Goal: Complete application form

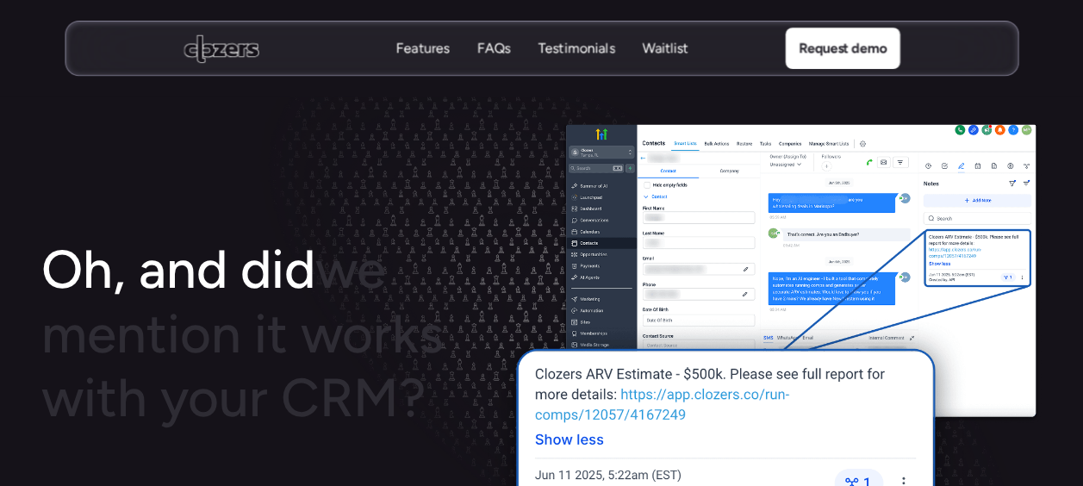
scroll to position [2195, 0]
click at [247, 49] on use at bounding box center [221, 48] width 75 height 28
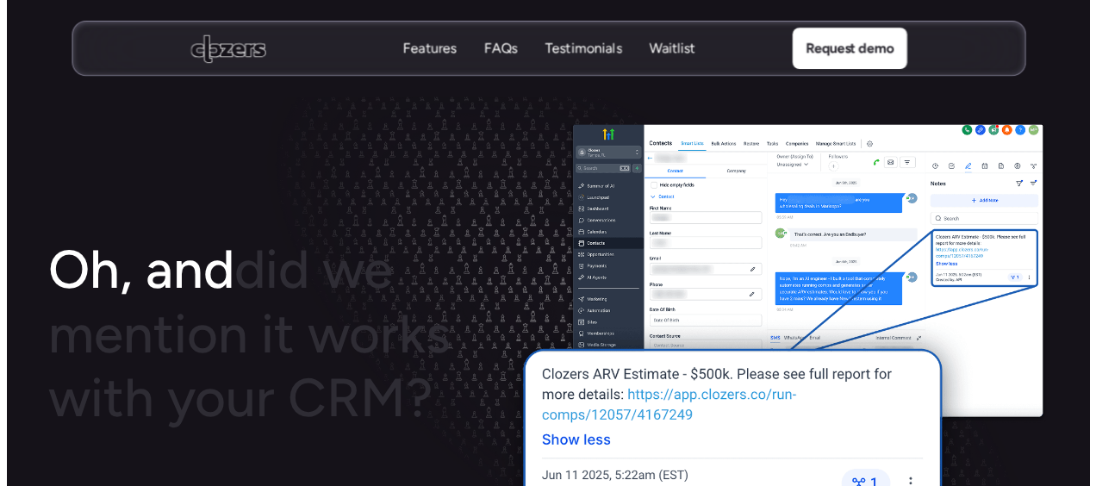
scroll to position [0, 0]
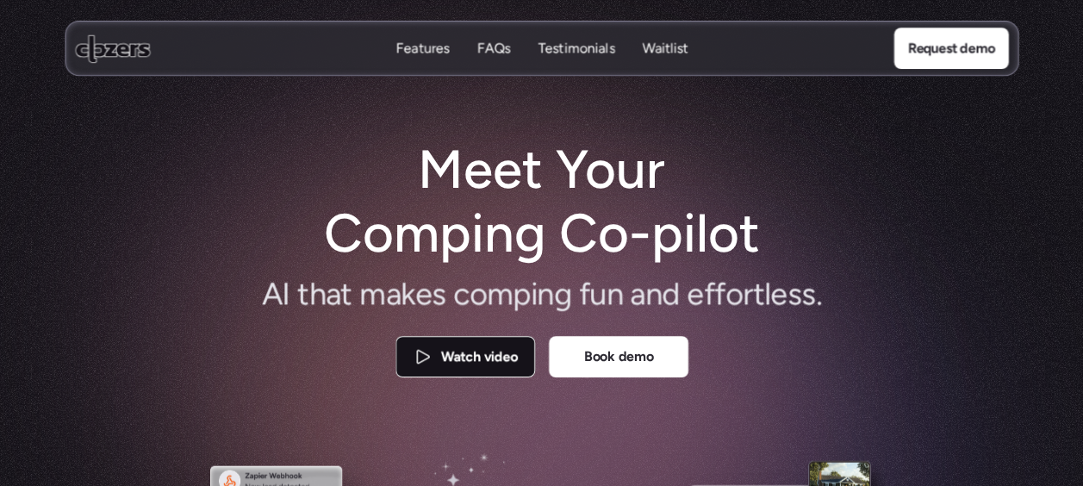
click at [440, 357] on p "Watch video" at bounding box center [478, 357] width 77 height 22
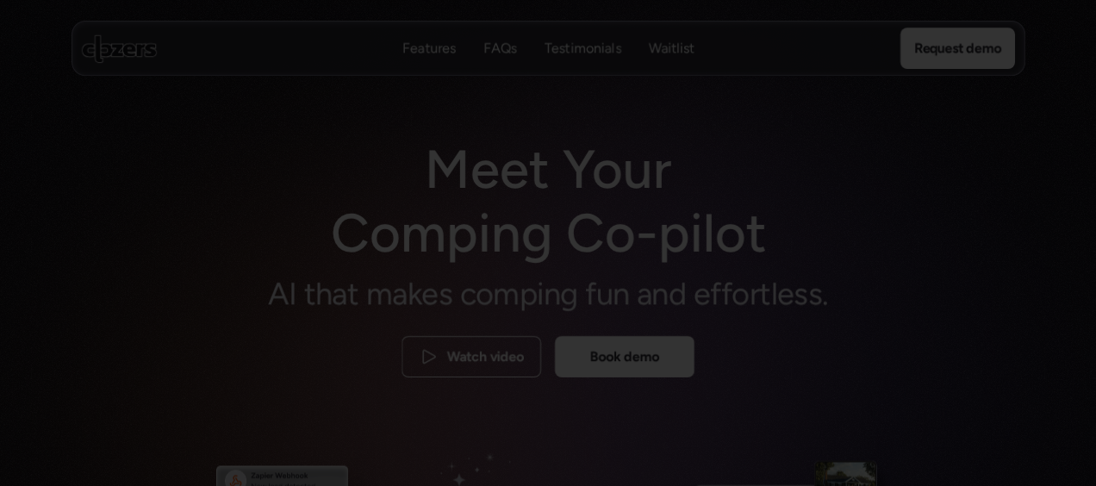
click at [983, 462] on div at bounding box center [548, 243] width 1096 height 486
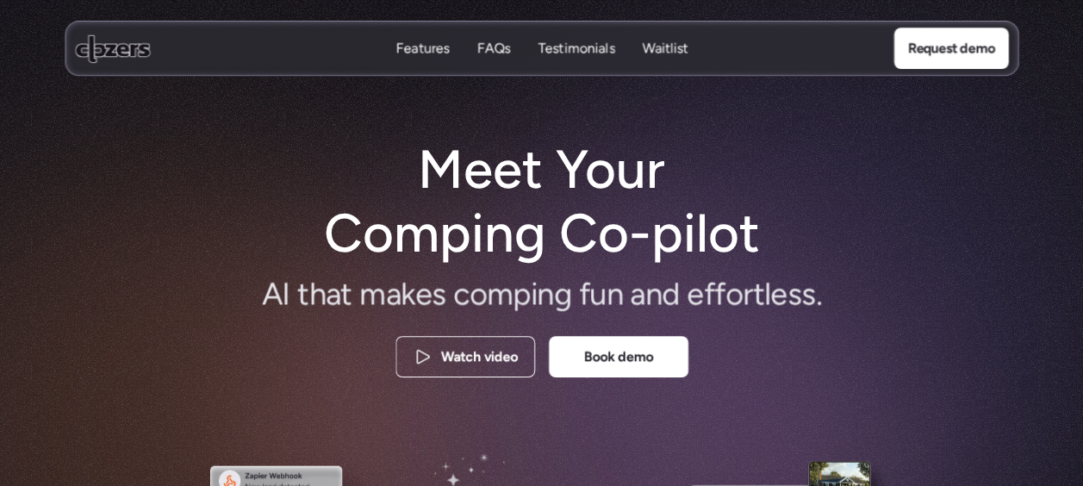
click at [983, 462] on div at bounding box center [800, 345] width 808 height 799
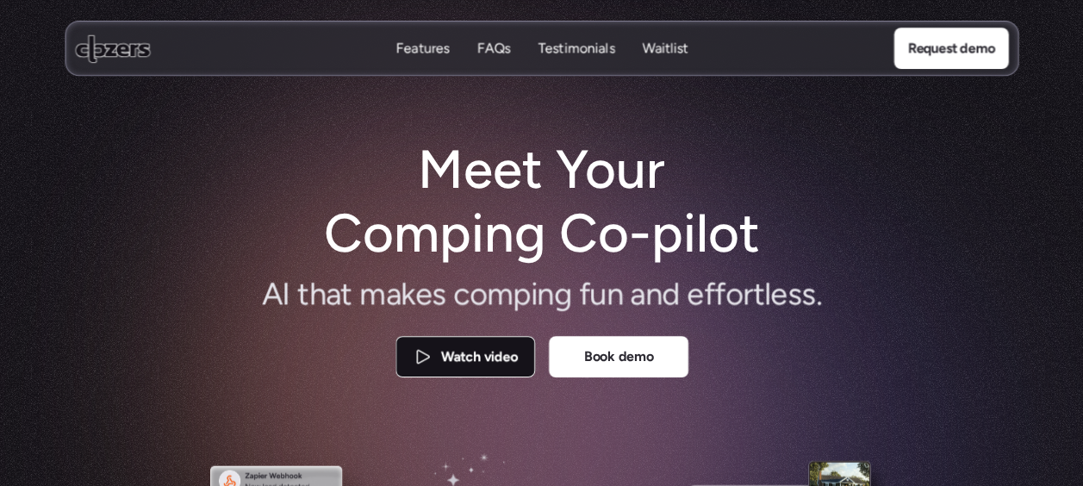
click at [491, 365] on p "Watch video" at bounding box center [478, 357] width 77 height 22
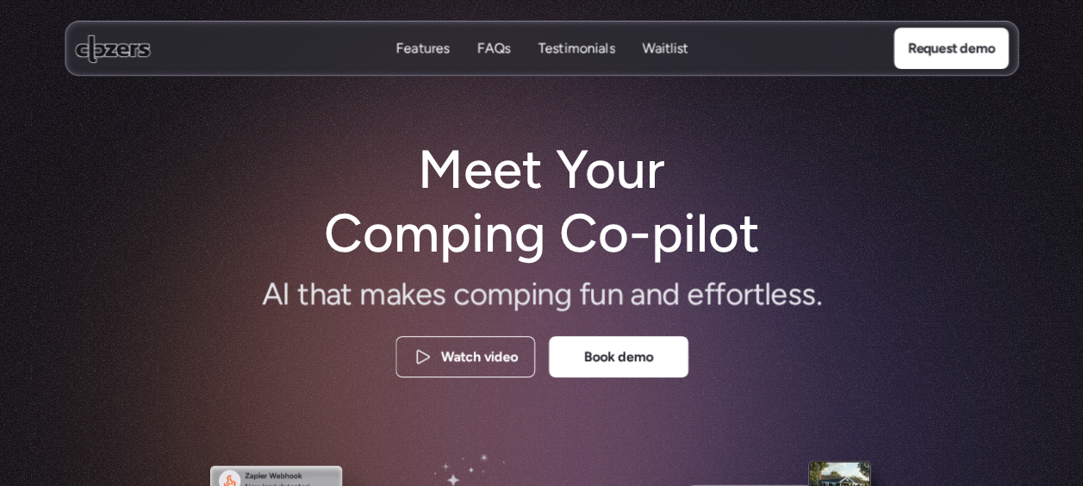
click at [441, 57] on p "Features" at bounding box center [422, 48] width 53 height 19
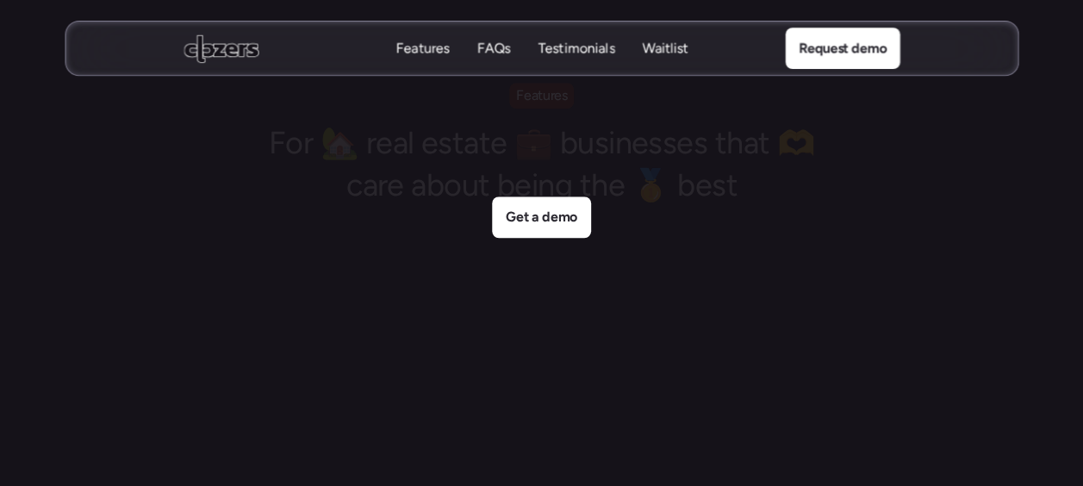
scroll to position [3979, 0]
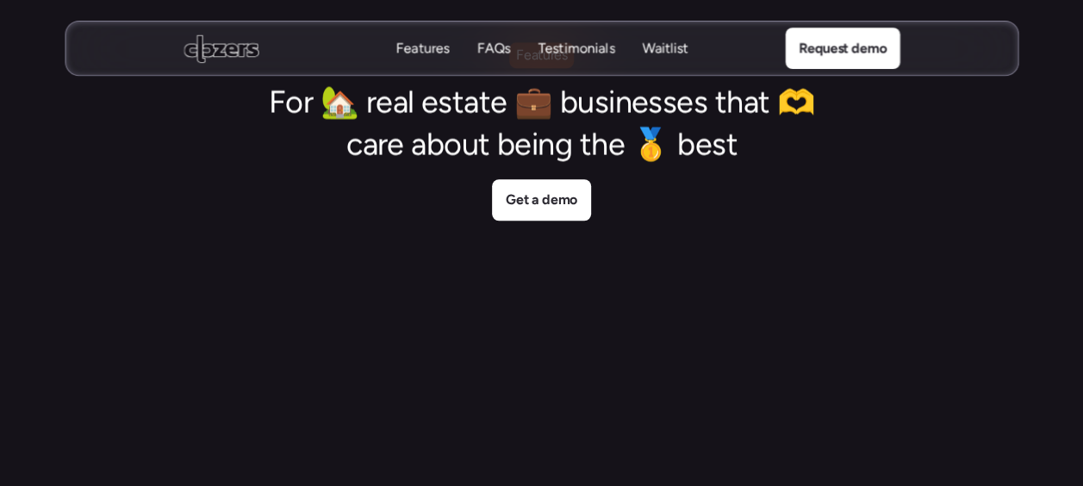
click at [502, 52] on p "FAQs" at bounding box center [494, 48] width 34 height 19
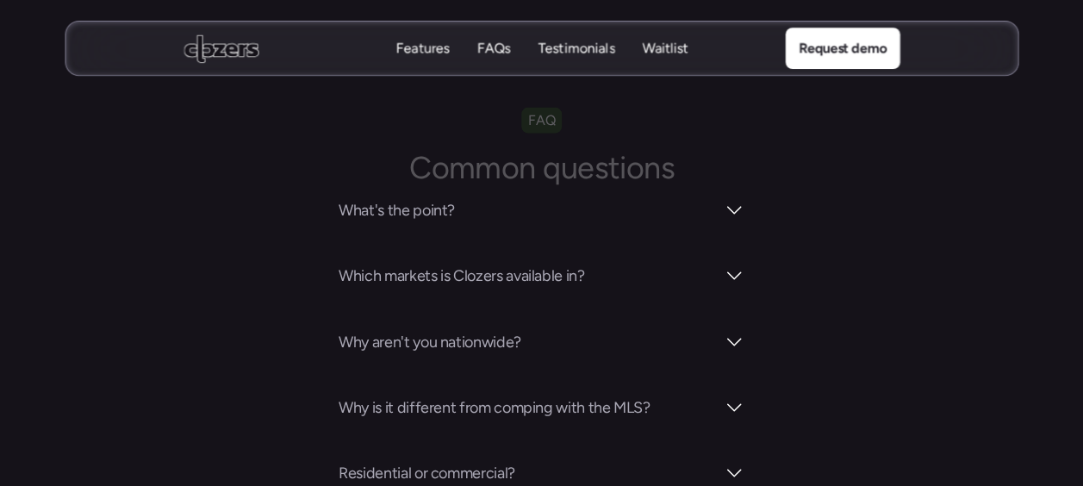
scroll to position [6020, 0]
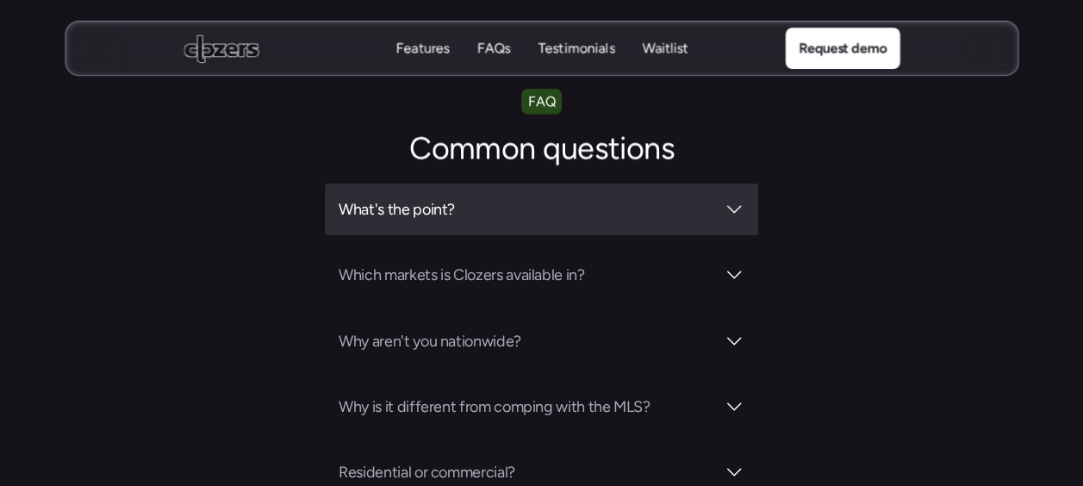
click at [731, 199] on div at bounding box center [734, 209] width 21 height 21
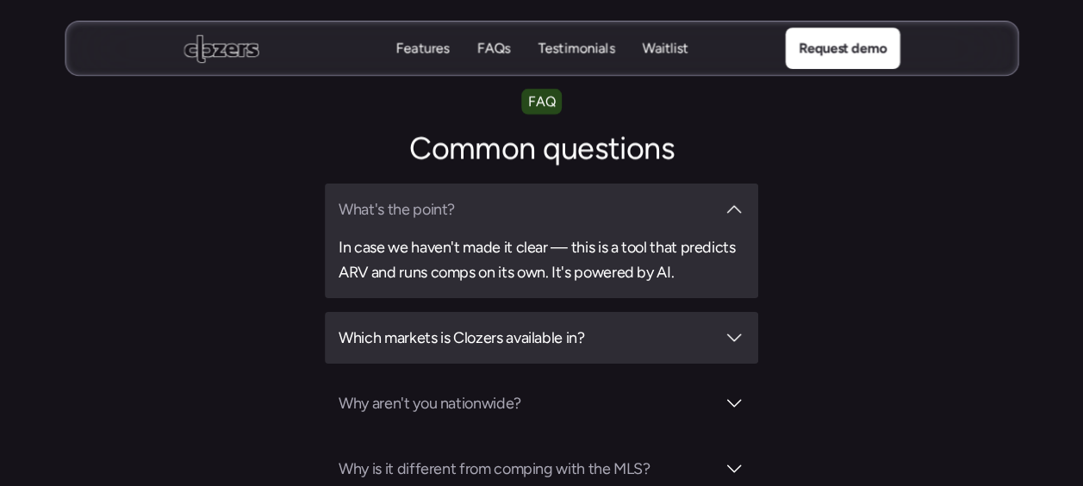
click at [738, 328] on div at bounding box center [734, 338] width 21 height 21
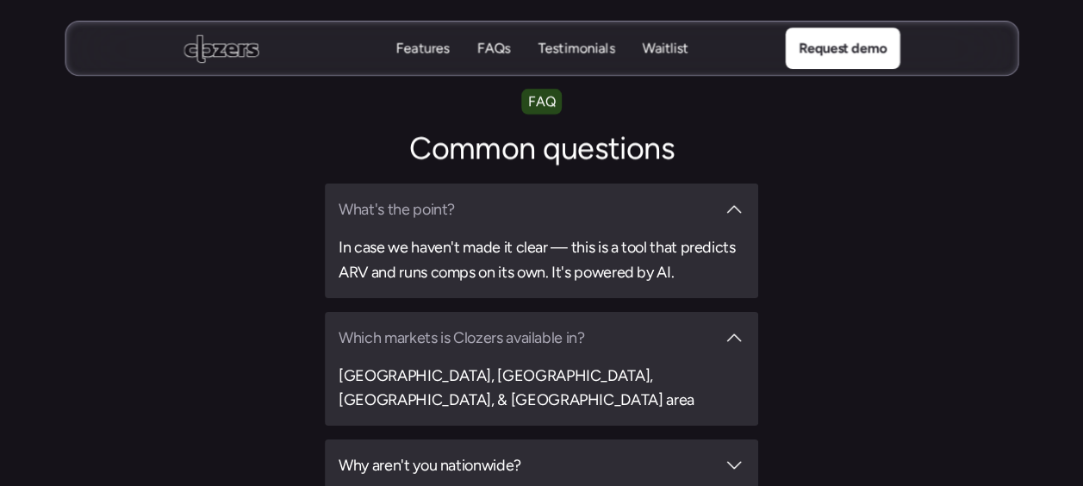
click at [738, 455] on div at bounding box center [734, 465] width 21 height 21
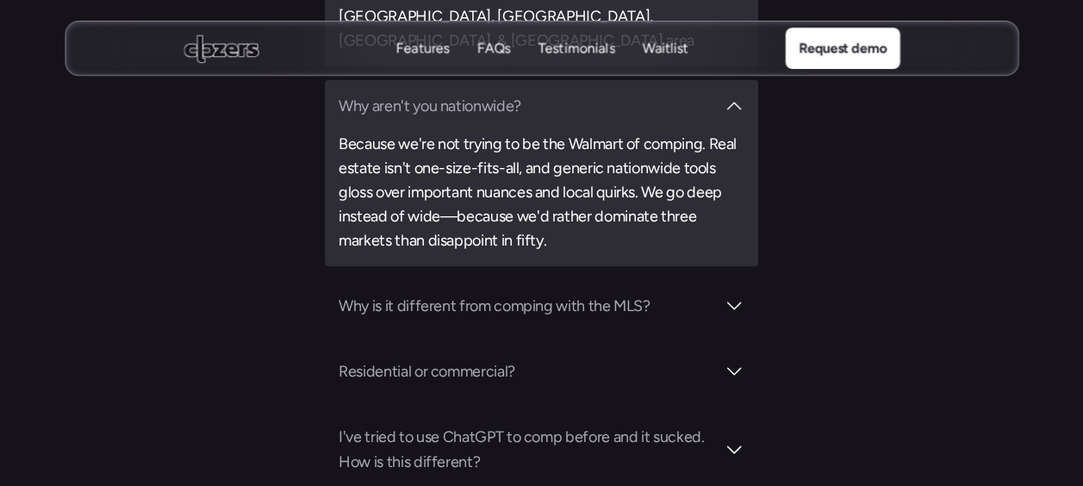
scroll to position [6377, 0]
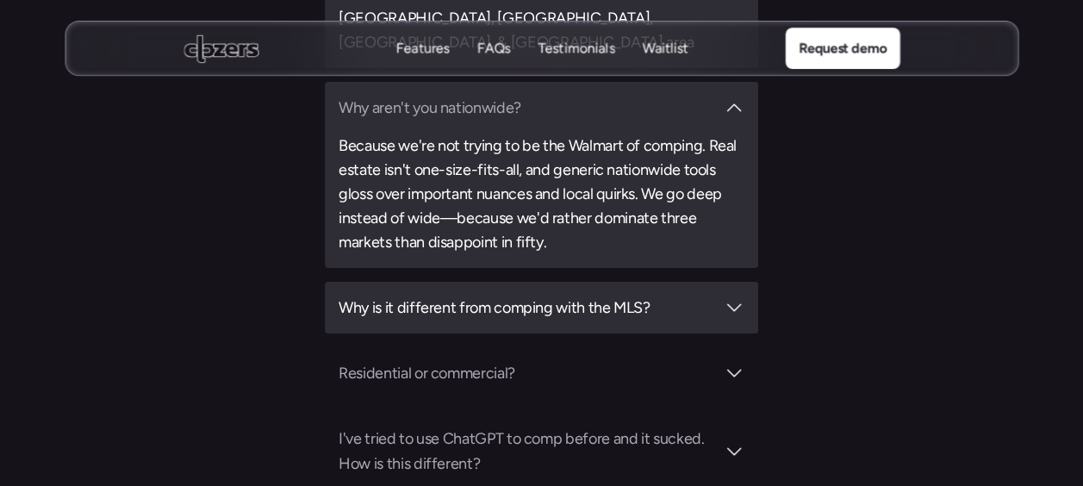
click at [734, 297] on div at bounding box center [734, 307] width 21 height 21
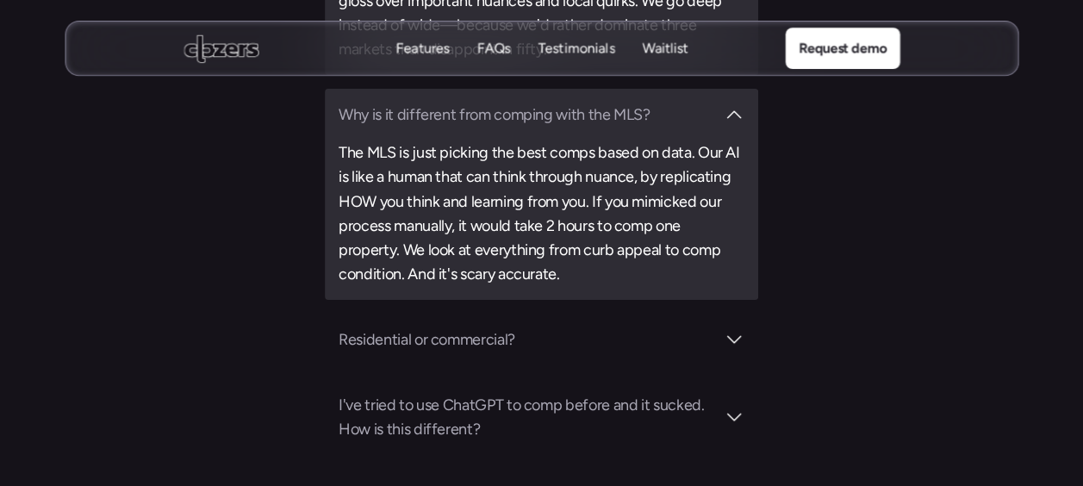
scroll to position [6583, 0]
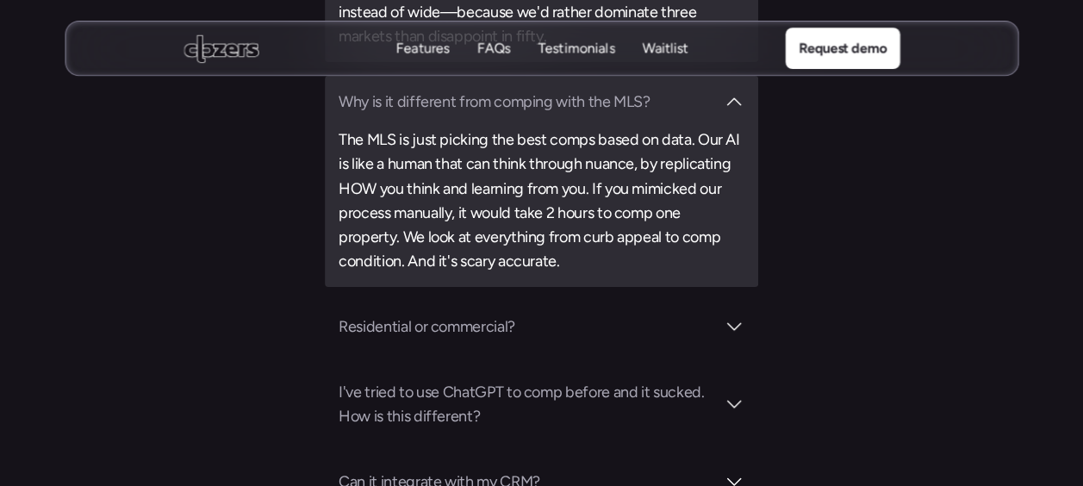
click at [737, 394] on div at bounding box center [734, 404] width 21 height 21
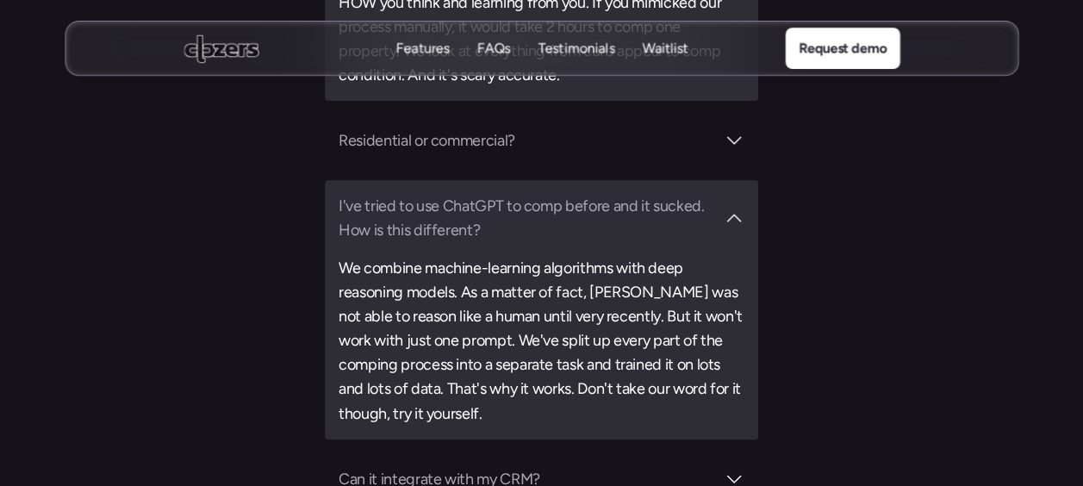
scroll to position [6777, 0]
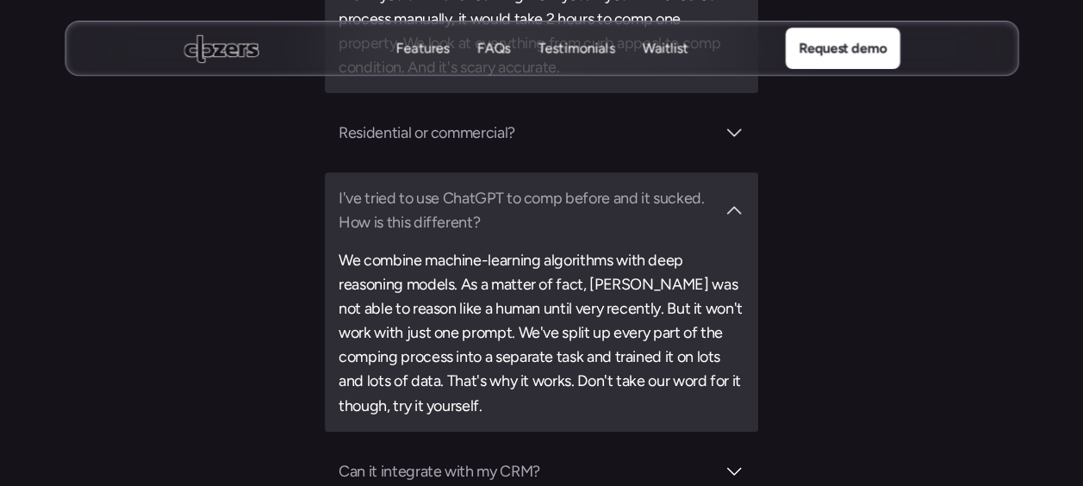
click at [746, 446] on div "Can it integrate with my CRM?" at bounding box center [542, 472] width 434 height 52
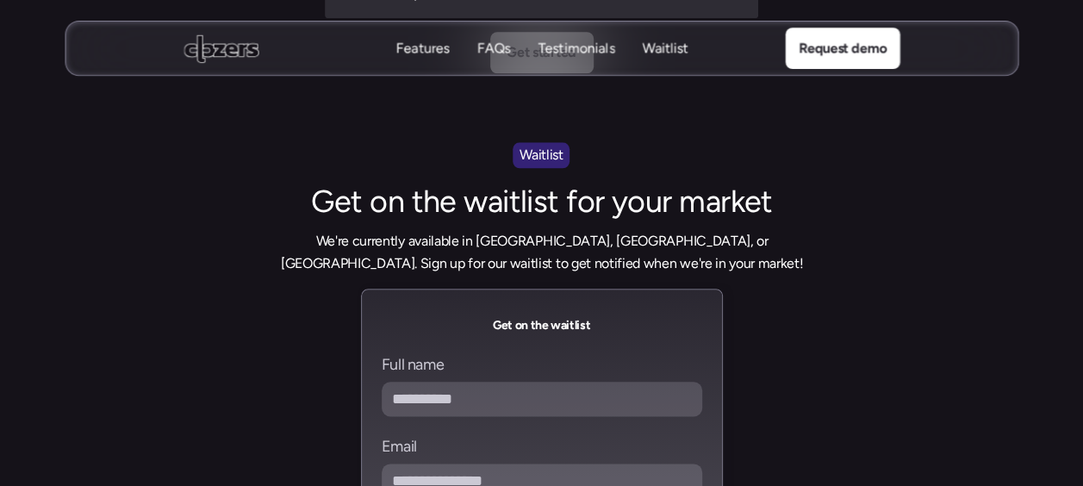
scroll to position [7325, 0]
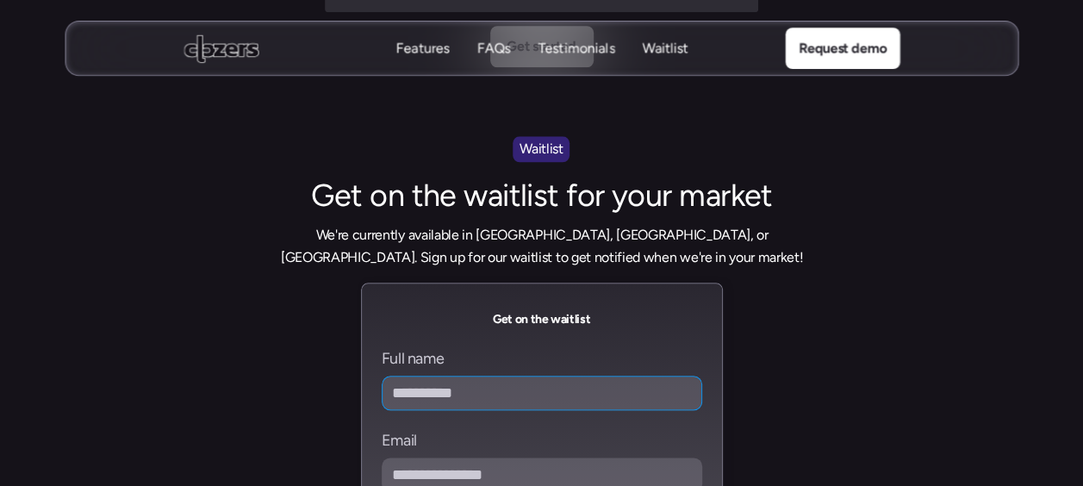
click at [465, 376] on input "Full name" at bounding box center [542, 393] width 321 height 34
click at [431, 376] on input "**********" at bounding box center [542, 393] width 321 height 34
type input "**********"
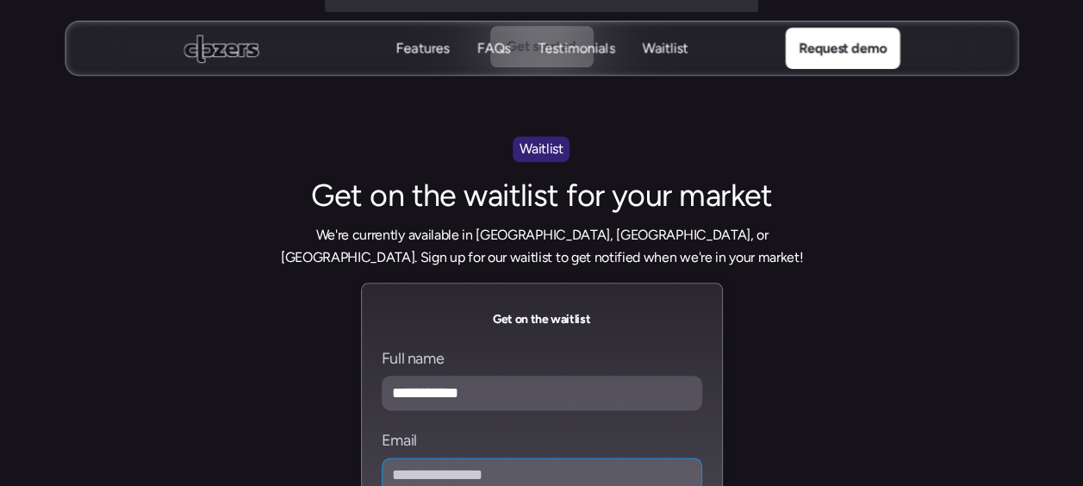
click at [420, 458] on input "Email" at bounding box center [542, 475] width 321 height 34
type input "**********"
drag, startPoint x: 412, startPoint y: 448, endPoint x: 491, endPoint y: 459, distance: 80.1
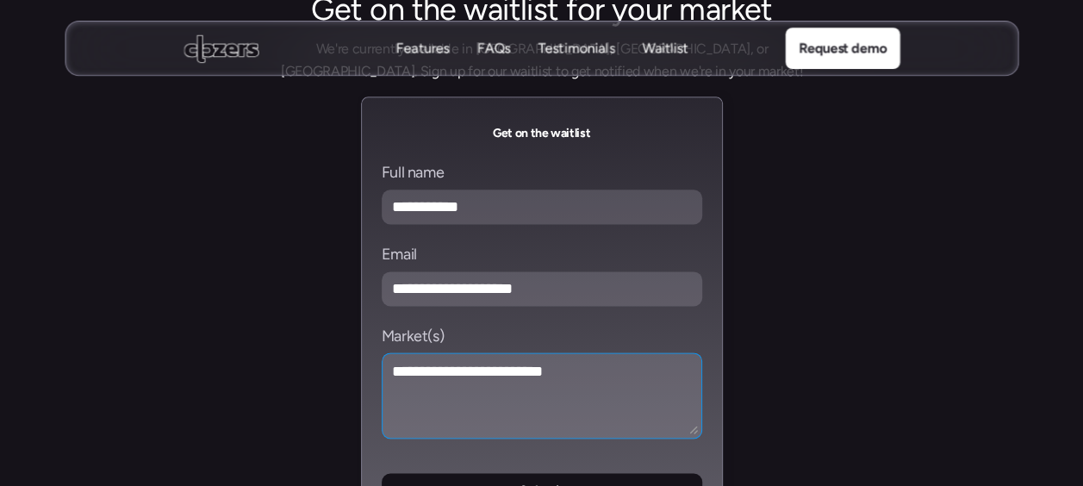
scroll to position [7517, 0]
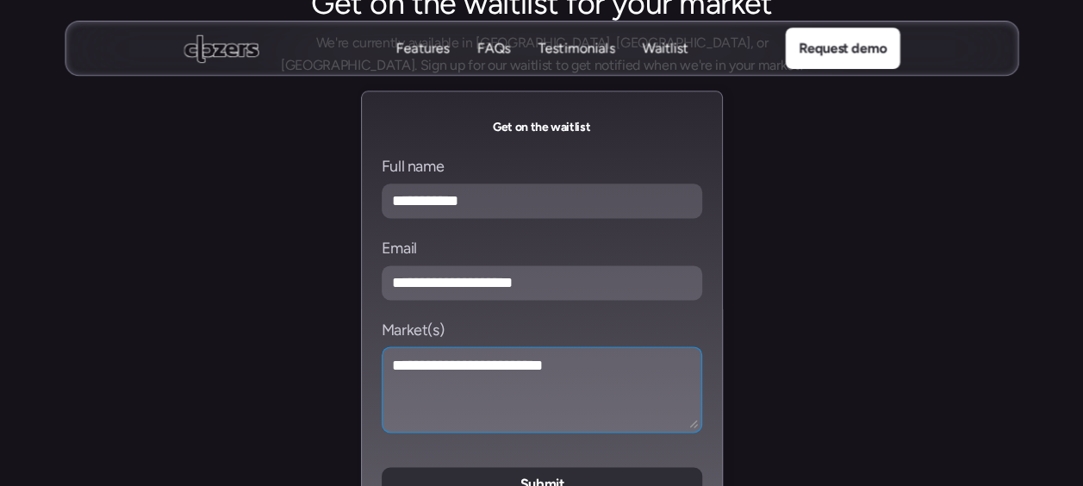
type textarea "**********"
click at [620, 467] on button "Submit" at bounding box center [542, 484] width 321 height 34
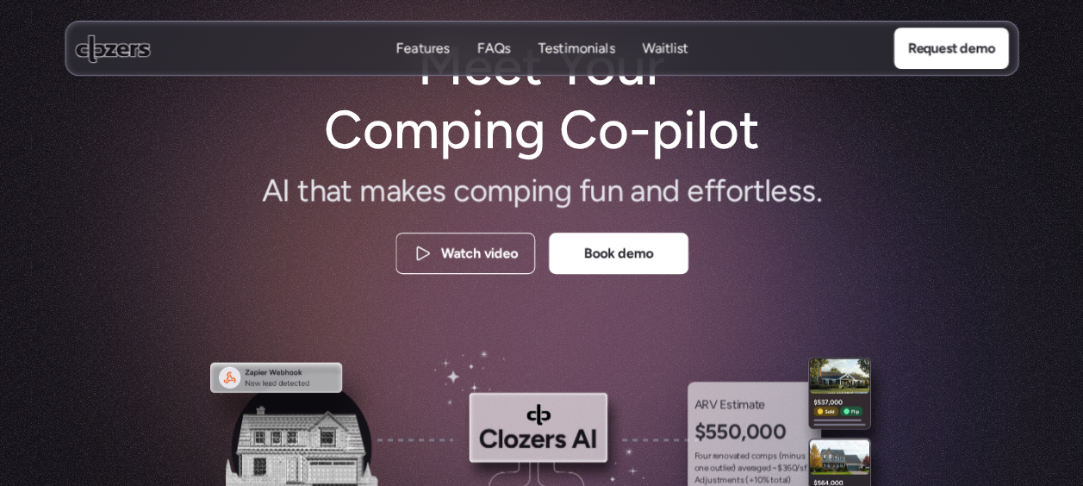
scroll to position [93, 0]
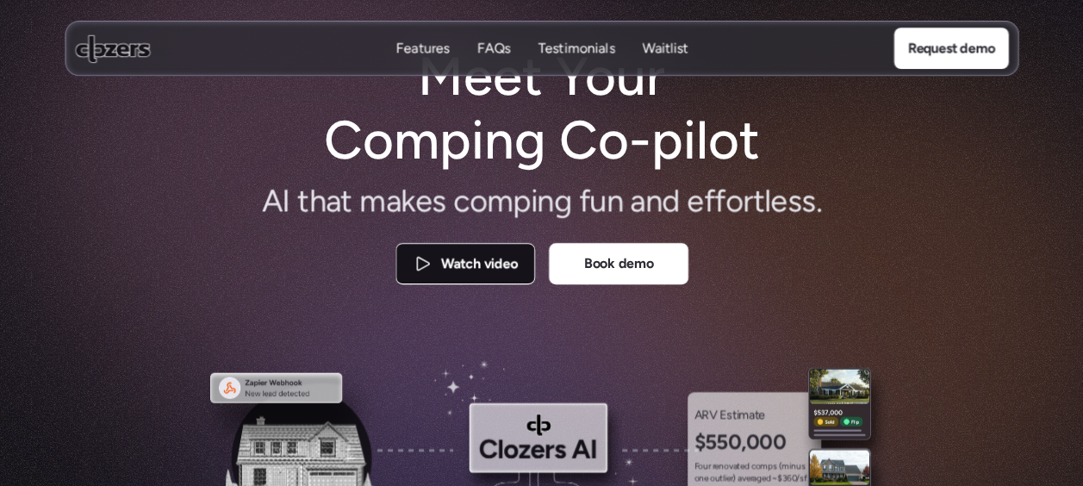
click at [495, 265] on p "Watch video" at bounding box center [478, 264] width 77 height 22
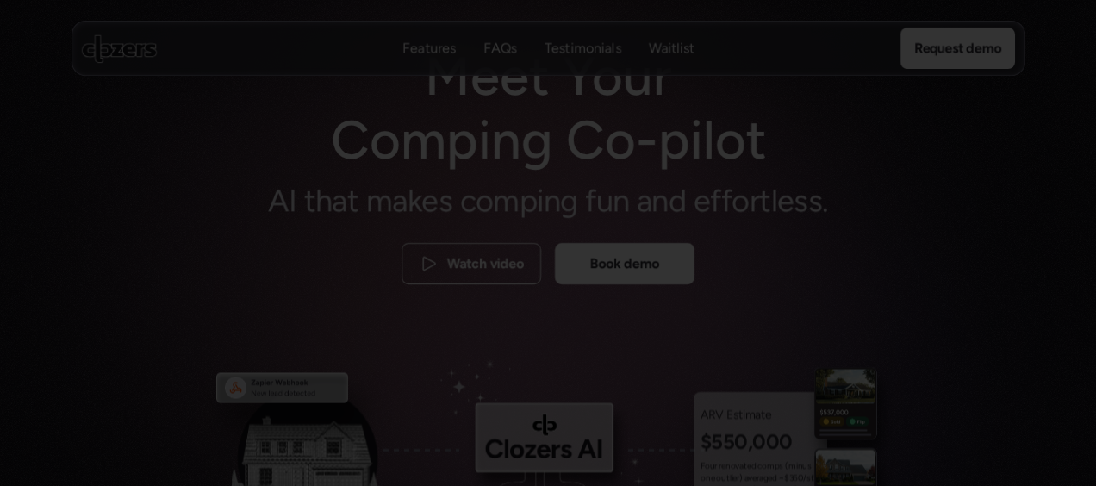
click at [1058, 183] on div at bounding box center [548, 243] width 1096 height 486
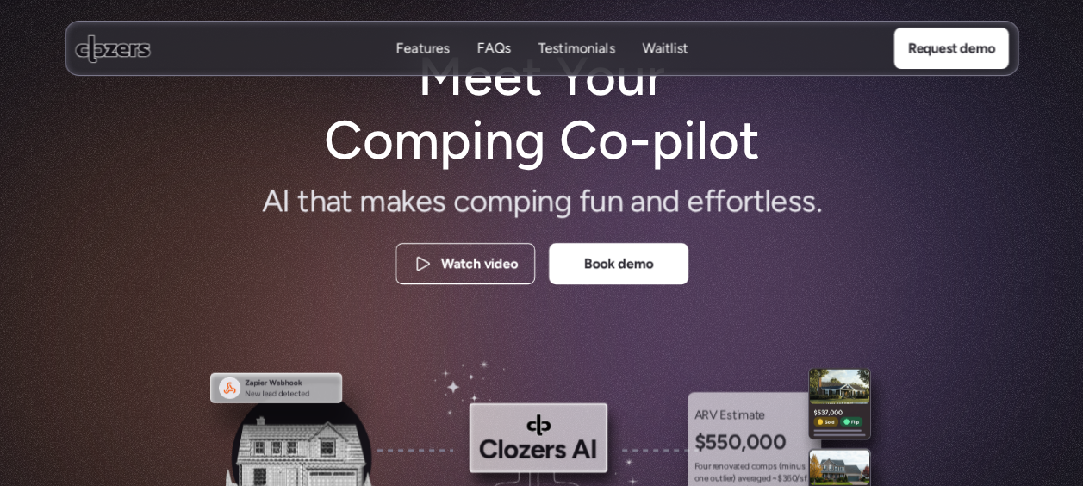
click at [499, 48] on p "FAQs" at bounding box center [494, 48] width 34 height 19
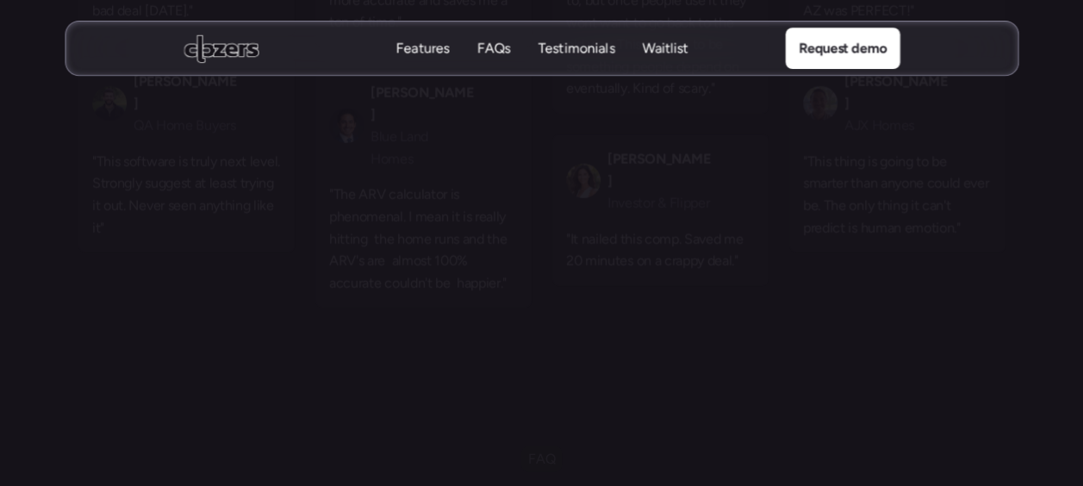
scroll to position [6020, 0]
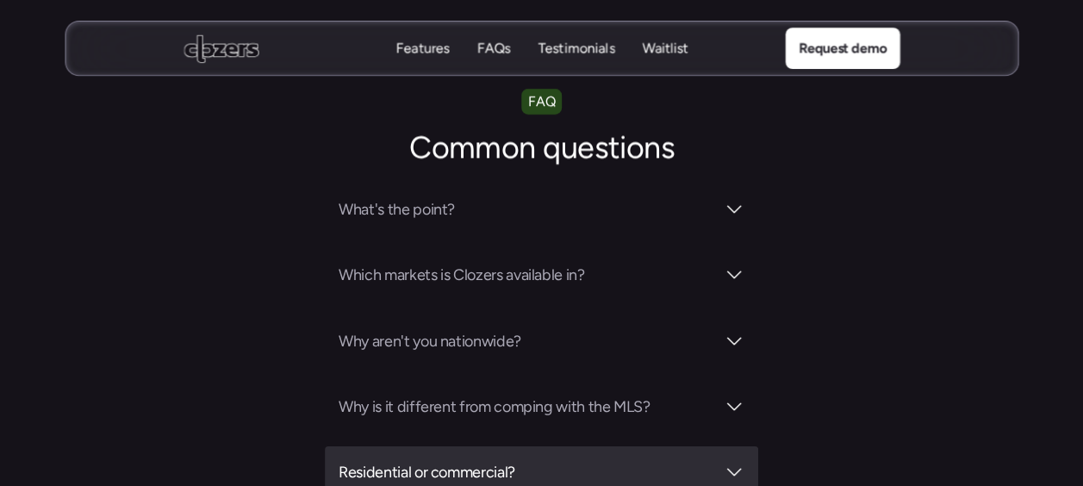
click at [734, 462] on div at bounding box center [734, 472] width 21 height 21
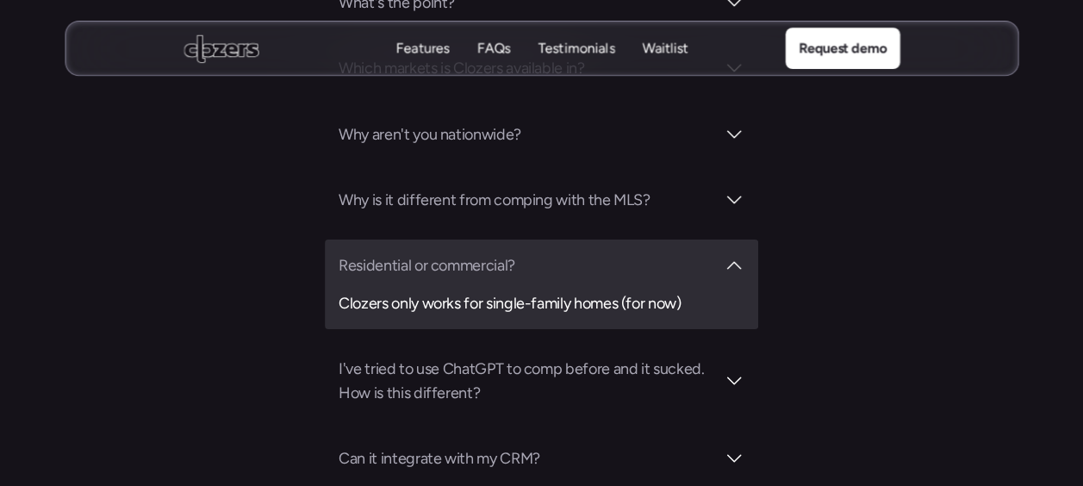
scroll to position [6307, 0]
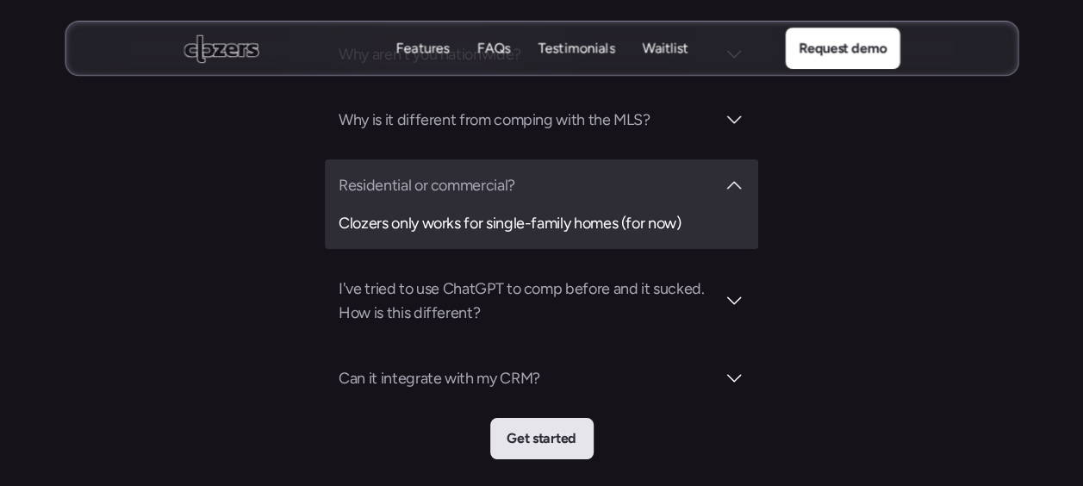
click at [569, 428] on p "Get started" at bounding box center [541, 439] width 69 height 22
